Goal: Task Accomplishment & Management: Manage account settings

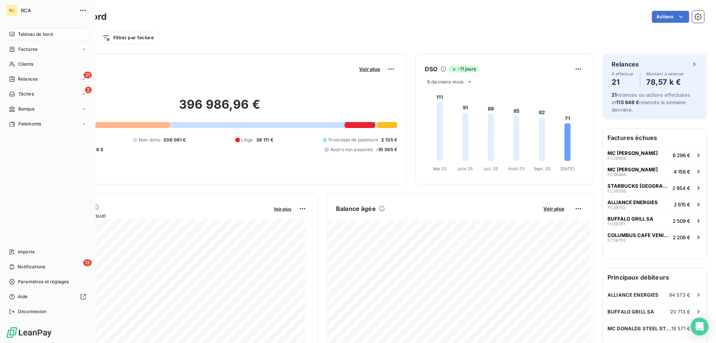
click at [25, 34] on span "Tableau de bord" at bounding box center [35, 34] width 35 height 7
click at [22, 45] on div "Factures" at bounding box center [47, 49] width 83 height 12
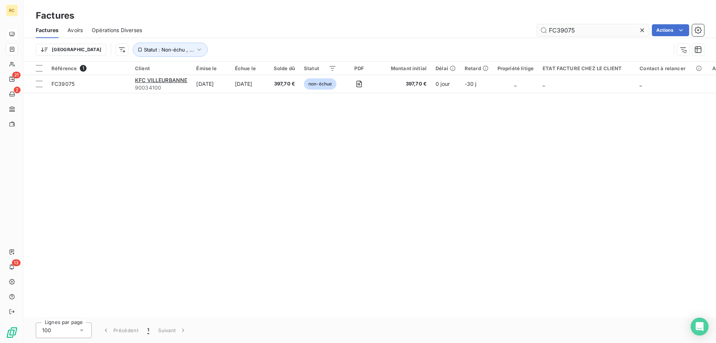
drag, startPoint x: 582, startPoint y: 28, endPoint x: 568, endPoint y: 29, distance: 14.3
click at [568, 29] on input "FC39075" at bounding box center [593, 30] width 112 height 12
type input "FC39044"
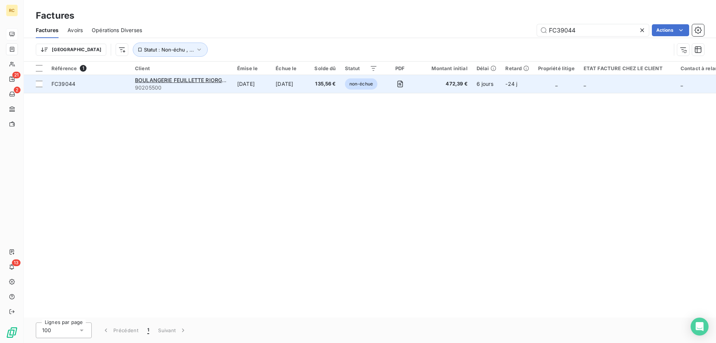
click at [70, 87] on span "FC39044" at bounding box center [63, 84] width 24 height 6
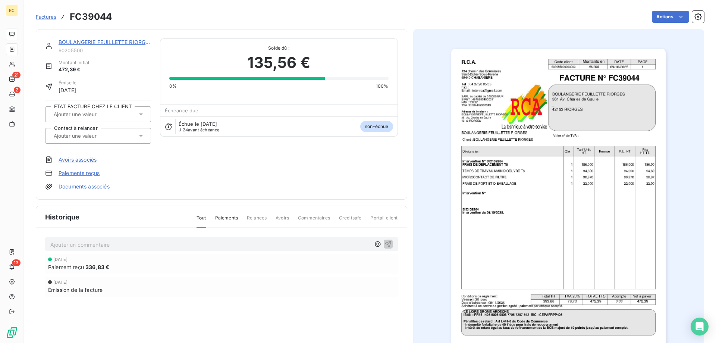
click at [98, 138] on input "text" at bounding box center [90, 135] width 75 height 7
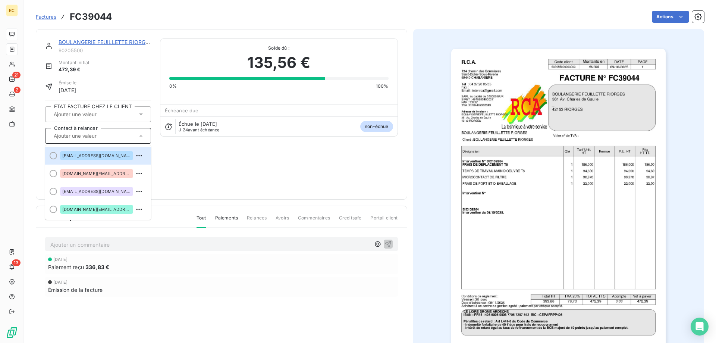
click at [177, 160] on div "BOULANGERIE FEUILLETTE RIORGES 90205500 Montant initial 472,39 € Émise le [DATE…" at bounding box center [221, 114] width 353 height 152
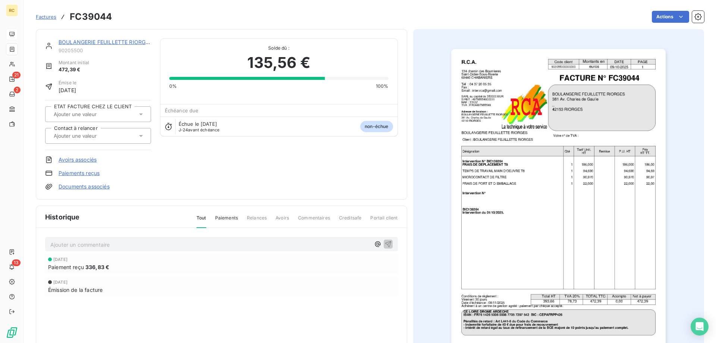
click at [86, 186] on link "Documents associés" at bounding box center [84, 186] width 51 height 7
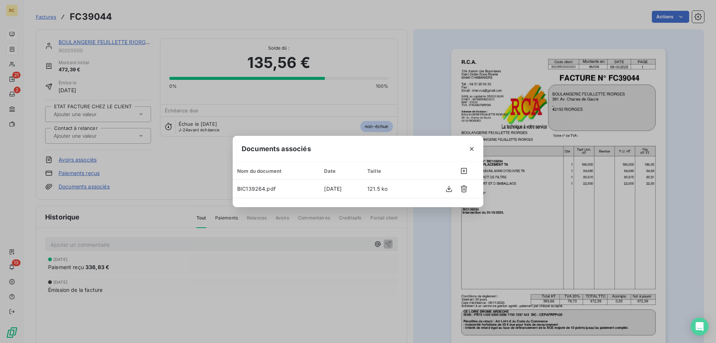
click at [113, 56] on div "Documents associés Nom du document Date Taille BIC139264.pdf [DATE] 121.5 ko" at bounding box center [358, 171] width 716 height 343
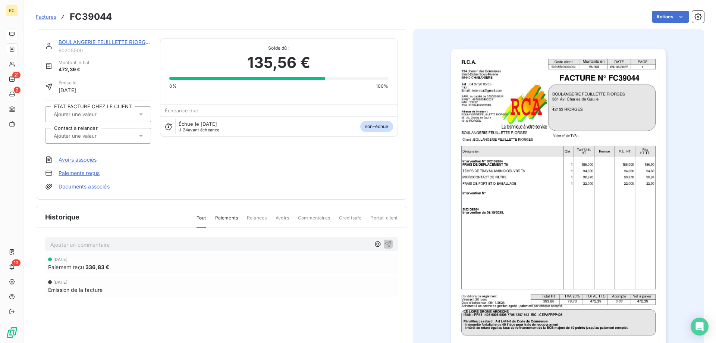
click at [118, 43] on link "BOULANGERIE FEUILLETTE RIORGES" at bounding box center [106, 42] width 94 height 6
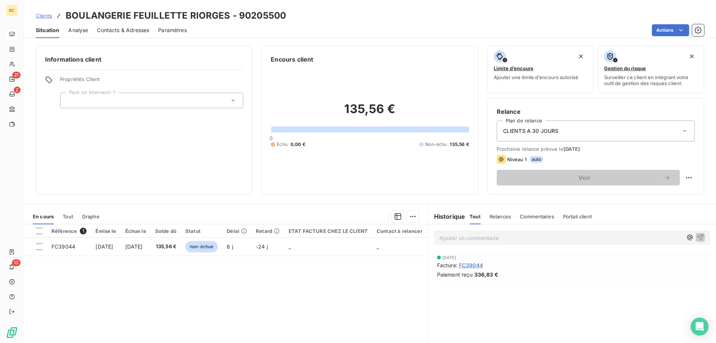
click at [122, 31] on span "Contacts & Adresses" at bounding box center [123, 29] width 52 height 7
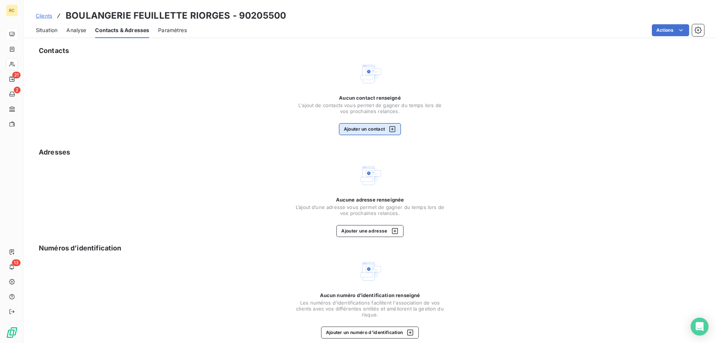
click at [359, 124] on button "Ajouter un contact" at bounding box center [370, 129] width 62 height 12
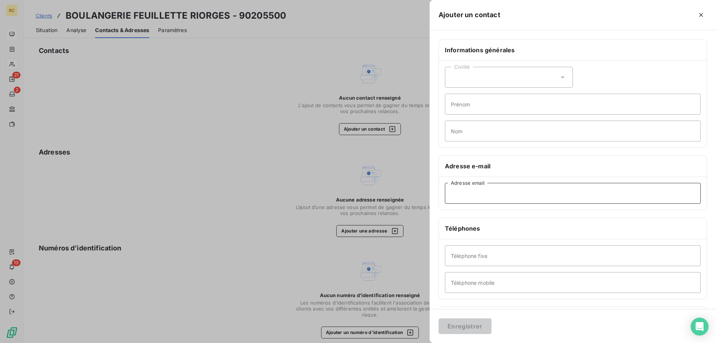
click at [458, 192] on input "Adresse email" at bounding box center [573, 193] width 256 height 21
paste input "[EMAIL_ADDRESS][DOMAIN_NAME]"
type input "[EMAIL_ADDRESS][DOMAIN_NAME]"
click at [462, 323] on button "Enregistrer" at bounding box center [465, 326] width 53 height 16
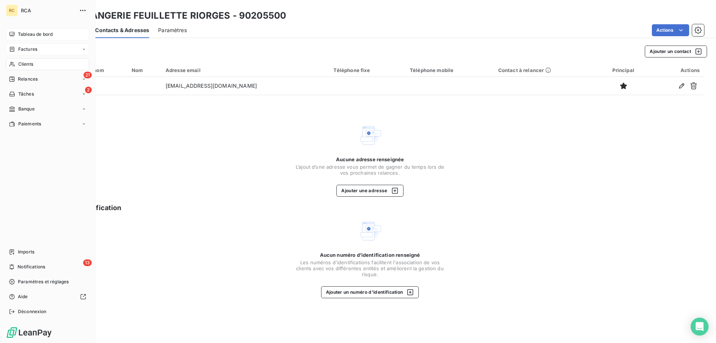
click at [19, 46] on span "Factures" at bounding box center [27, 49] width 19 height 7
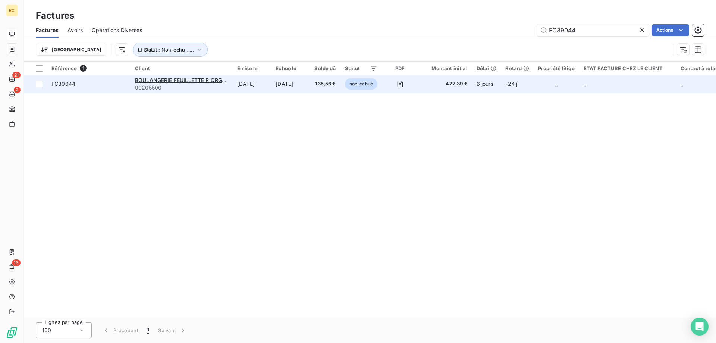
click at [55, 86] on span "FC39044" at bounding box center [63, 84] width 24 height 6
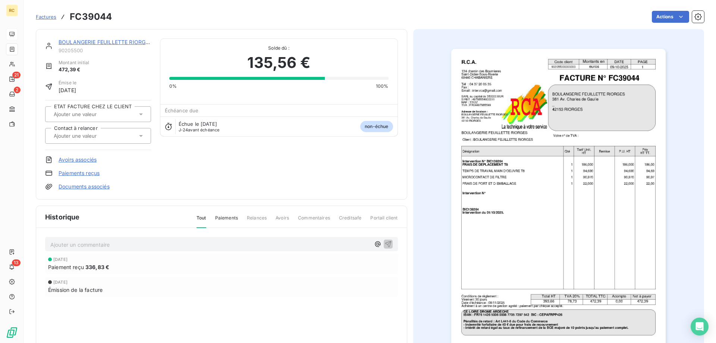
click at [125, 46] on div "BOULANGERIE FEUILLETTE RIORGES" at bounding box center [105, 41] width 93 height 7
click at [129, 41] on link "BOULANGERIE FEUILLETTE RIORGES" at bounding box center [106, 42] width 94 height 6
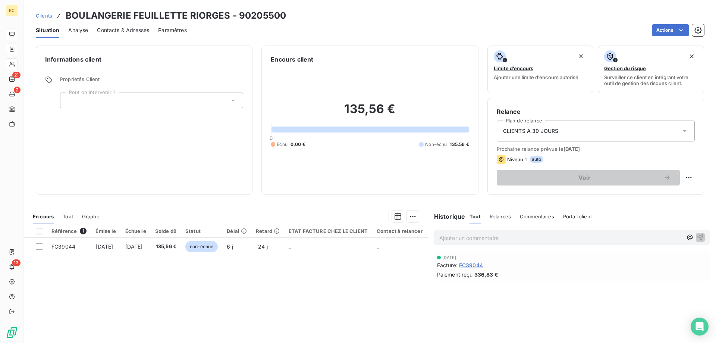
click at [131, 29] on span "Contacts & Adresses" at bounding box center [123, 29] width 52 height 7
